Goal: Information Seeking & Learning: Learn about a topic

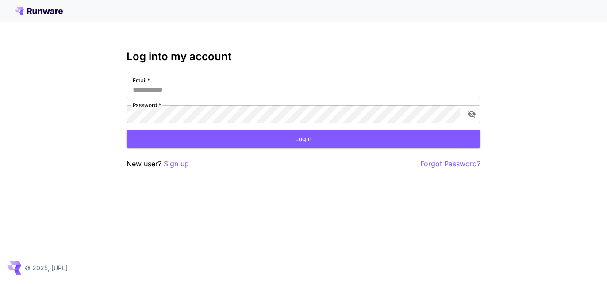
click at [40, 14] on icon at bounding box center [39, 11] width 48 height 9
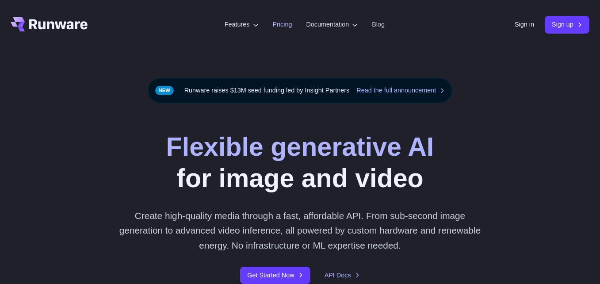
click at [278, 26] on link "Pricing" at bounding box center [282, 24] width 19 height 10
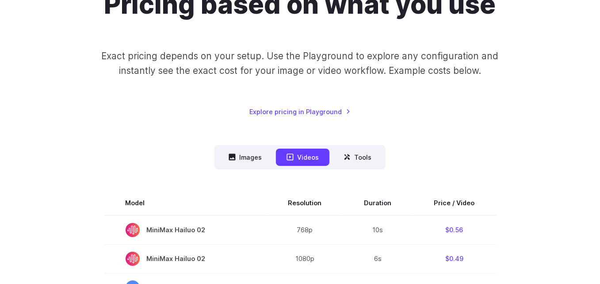
scroll to position [206, 0]
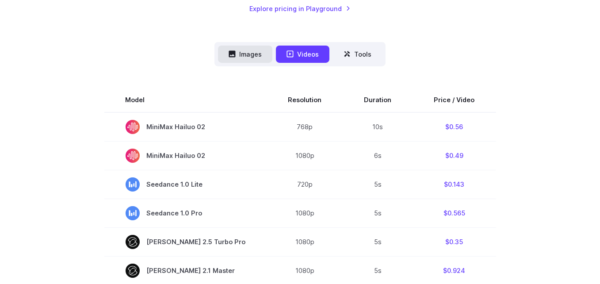
click at [249, 52] on button "Images" at bounding box center [245, 54] width 54 height 17
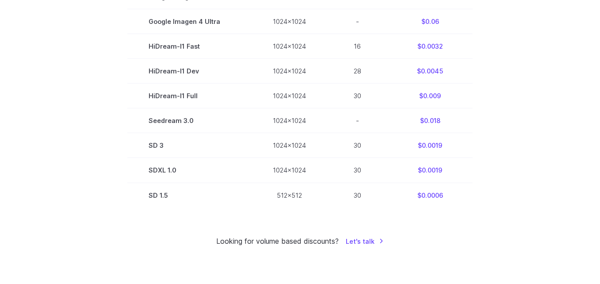
scroll to position [619, 0]
